Goal: Check status

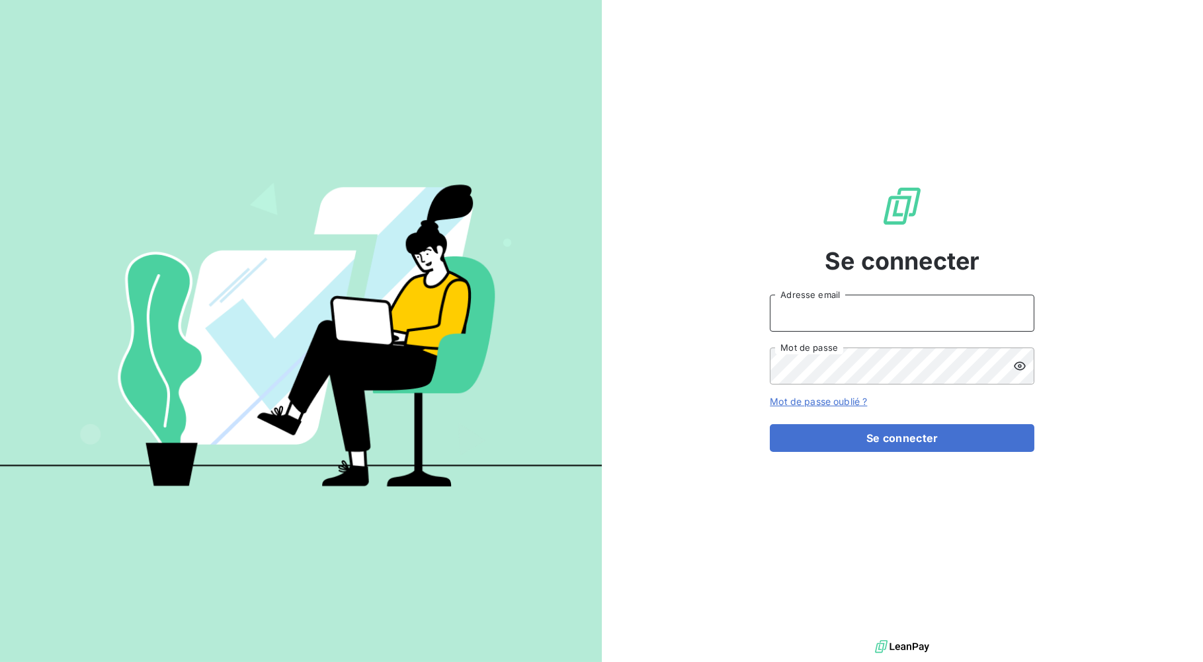
click at [885, 323] on input "Adresse email" at bounding box center [902, 313] width 264 height 37
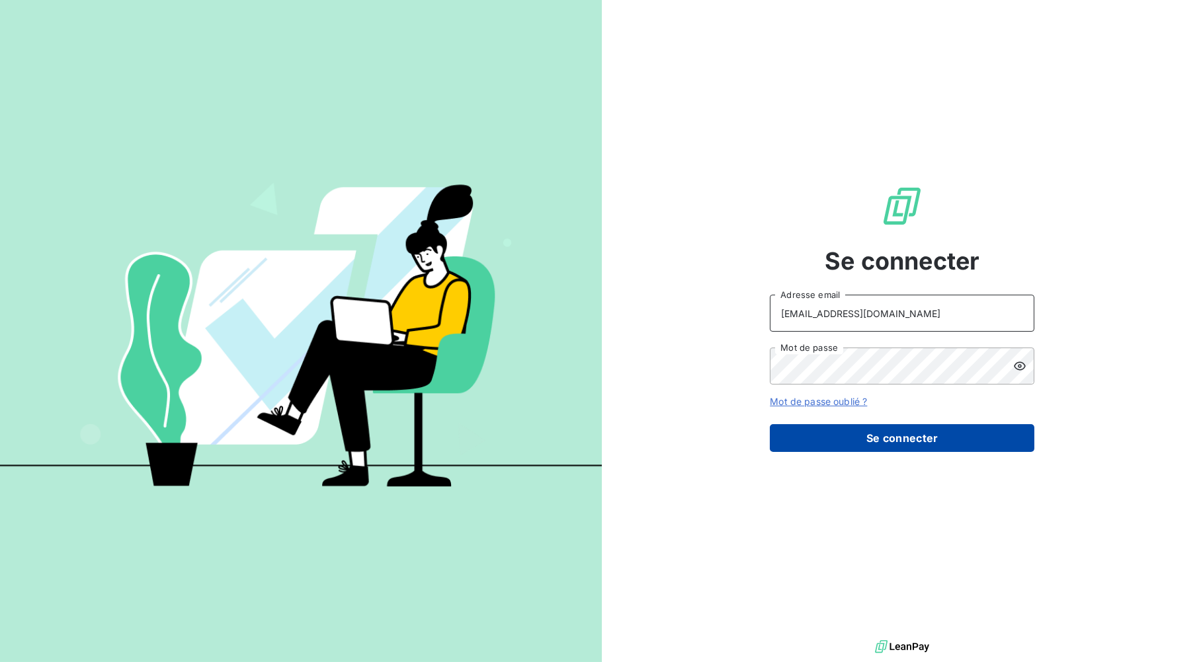
type input "[EMAIL_ADDRESS][DOMAIN_NAME]"
click at [902, 440] on button "Se connecter" at bounding box center [902, 438] width 264 height 28
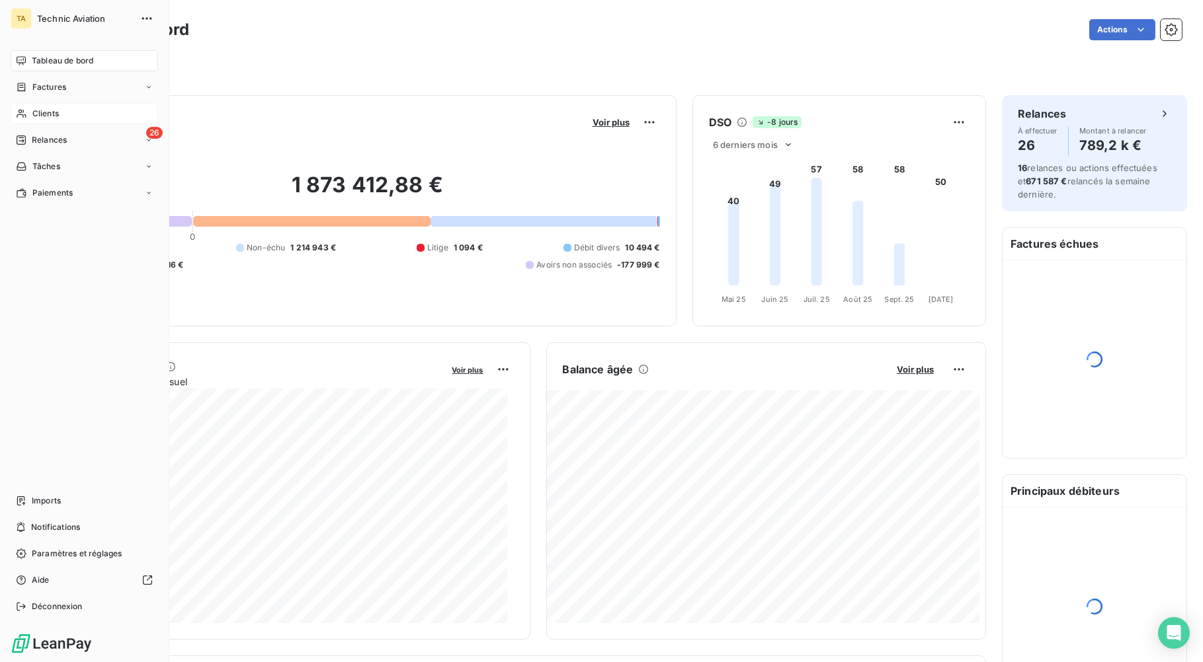
click at [17, 116] on icon at bounding box center [21, 113] width 11 height 11
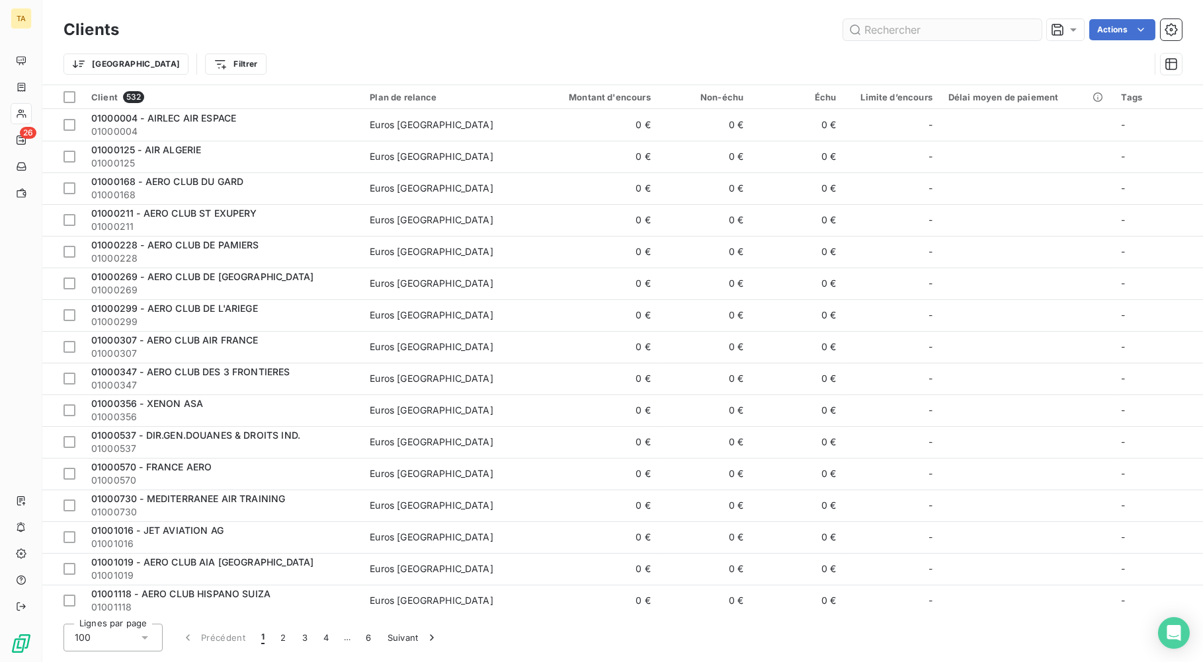
click at [948, 32] on input "text" at bounding box center [942, 29] width 198 height 21
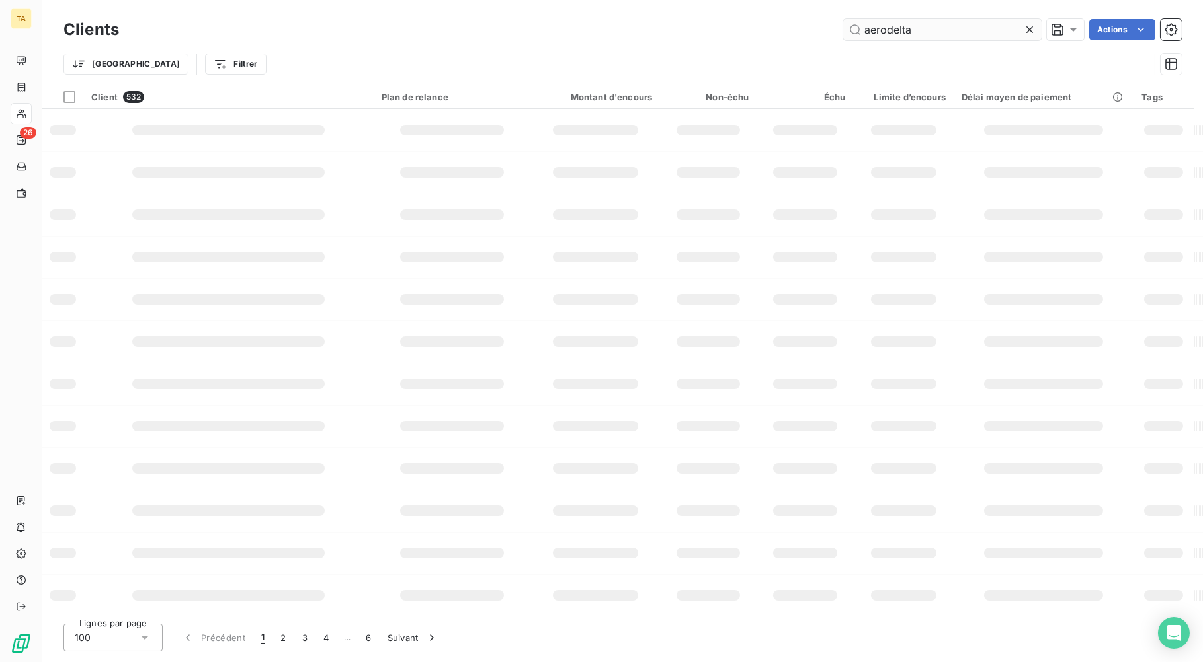
type input "aerodelta"
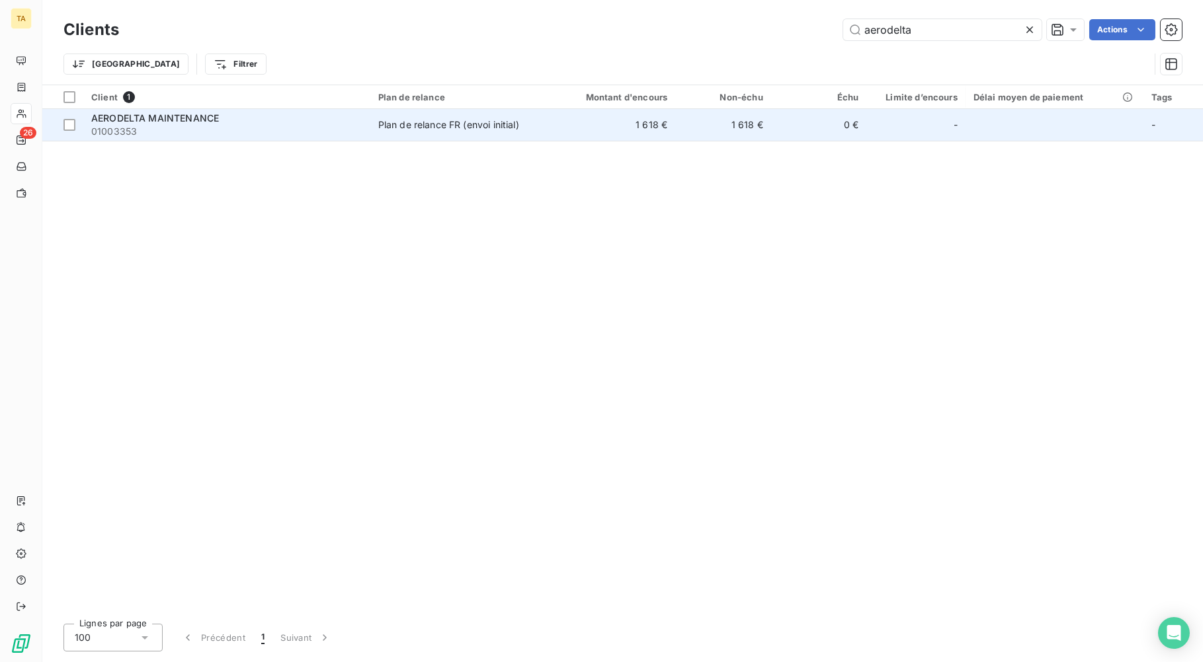
click at [644, 129] on td "1 618 €" at bounding box center [611, 125] width 128 height 32
